Goal: Information Seeking & Learning: Learn about a topic

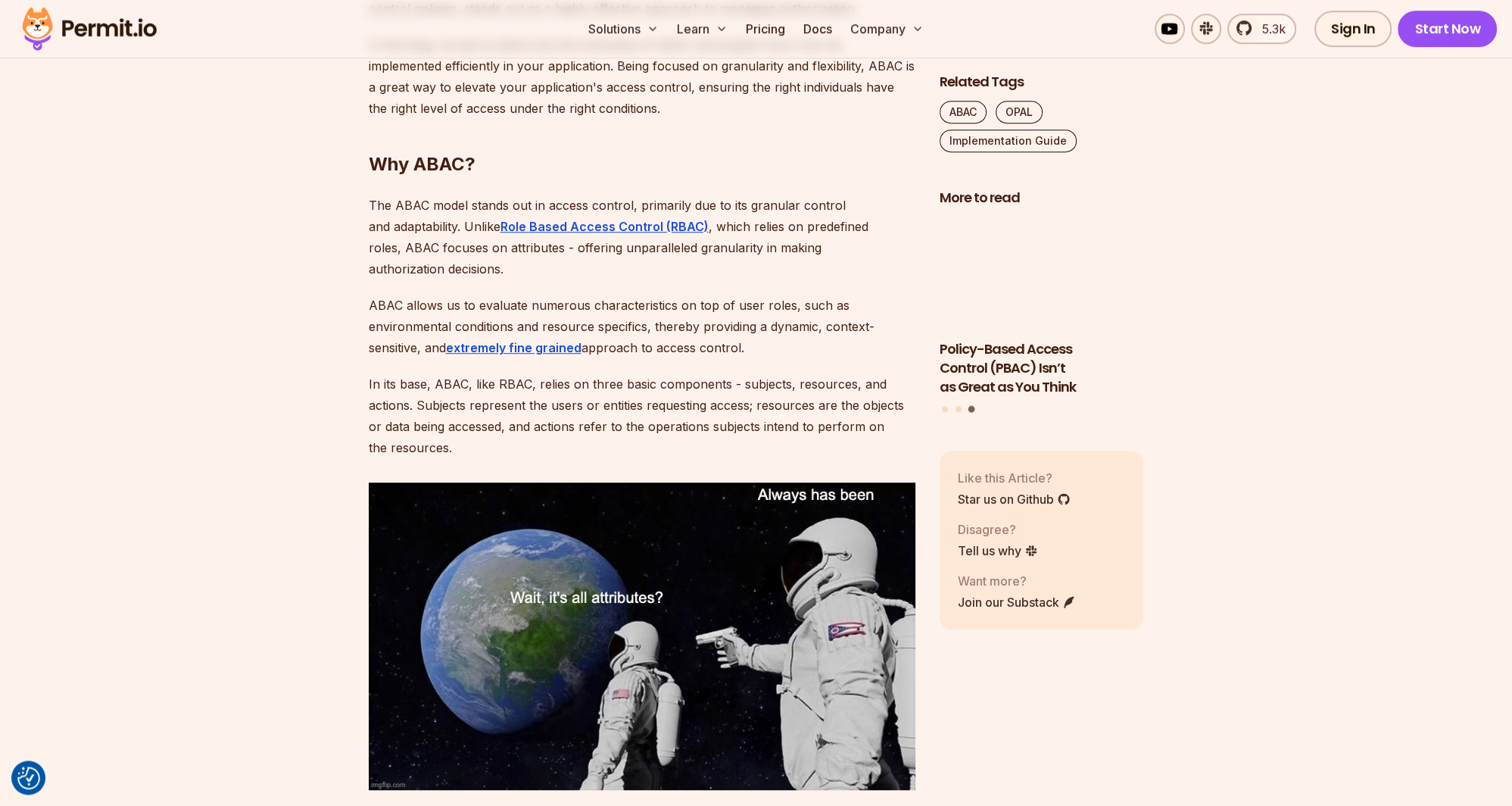
scroll to position [1439, 0]
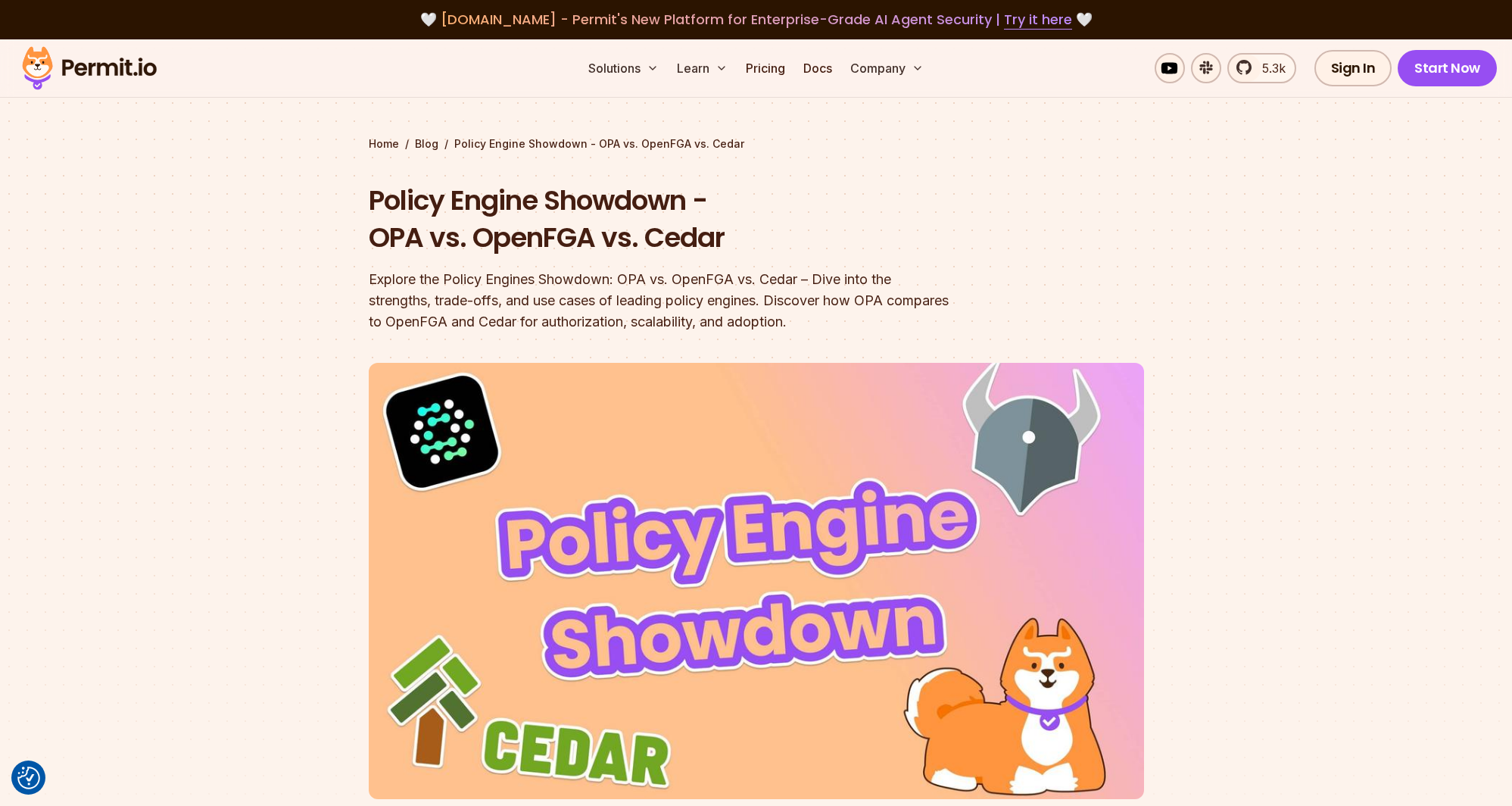
scroll to position [13798, 0]
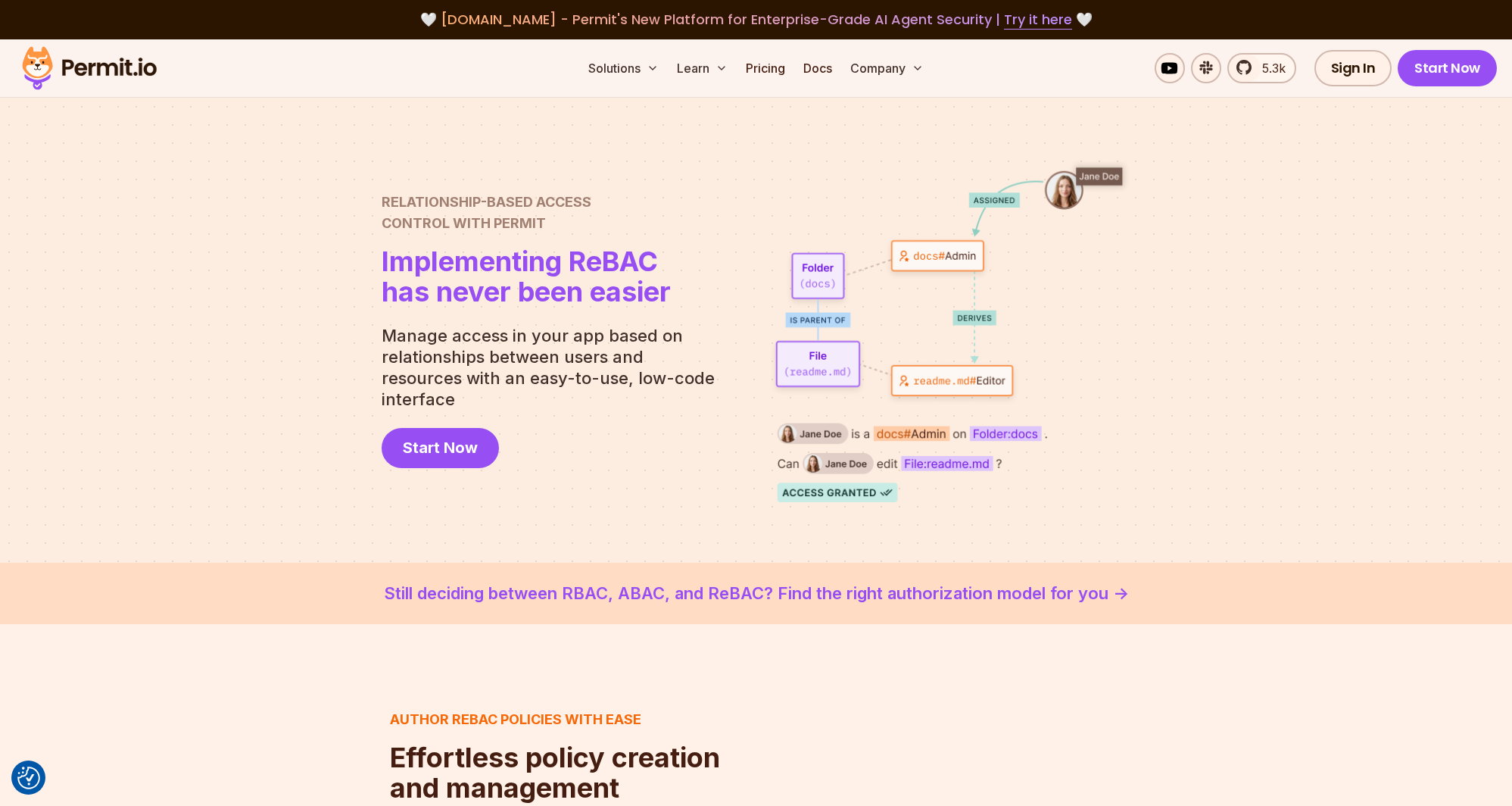
scroll to position [3119, 0]
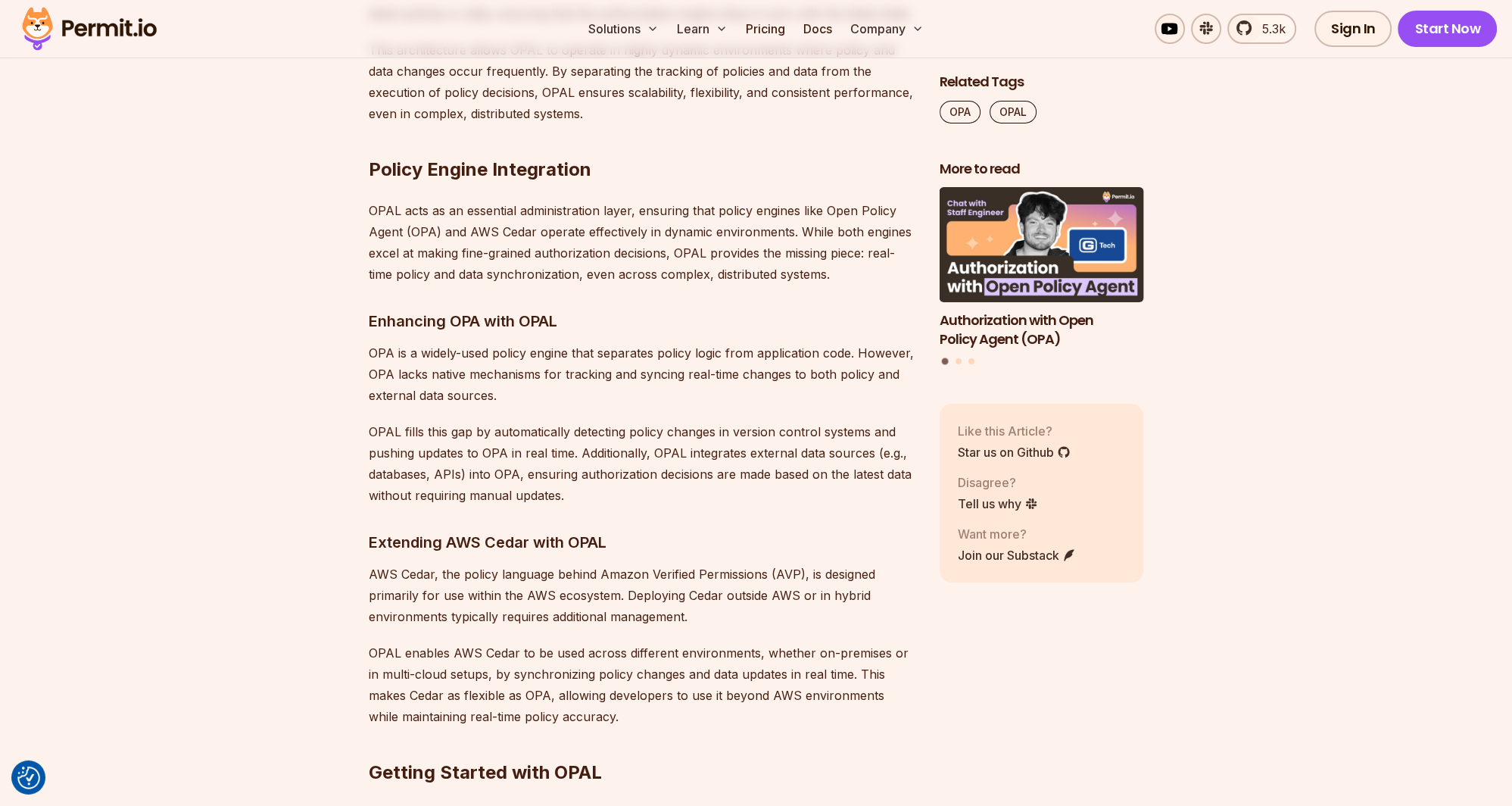
scroll to position [7117, 0]
click at [513, 310] on h3 "Enhancing OPA with OPAL" at bounding box center [642, 322] width 547 height 25
click at [550, 310] on h3 "Enhancing OPA with OPAL" at bounding box center [642, 322] width 547 height 25
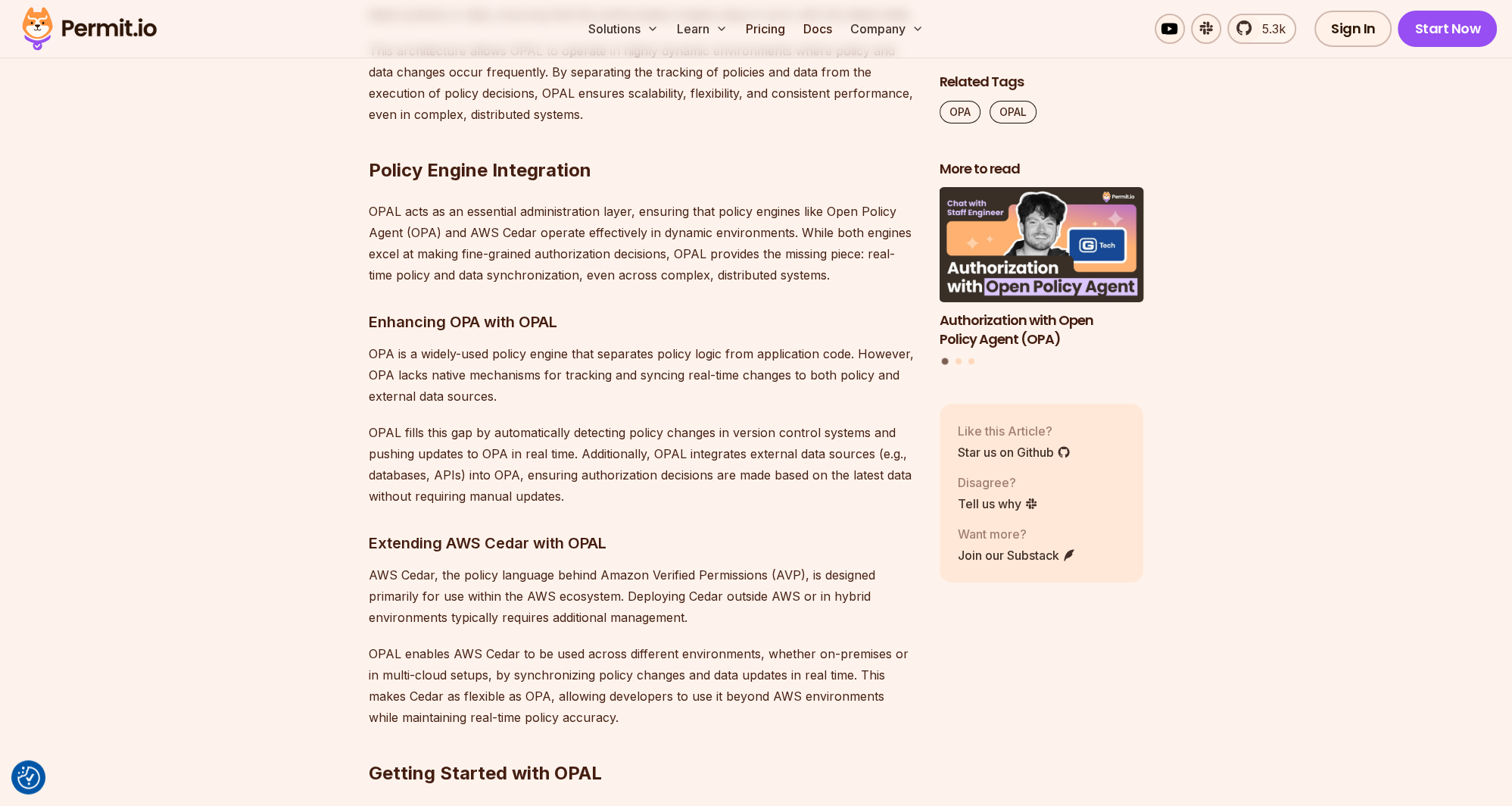
click at [613, 310] on h3 "Enhancing OPA with OPAL" at bounding box center [642, 322] width 547 height 25
